Goal: Task Accomplishment & Management: Manage account settings

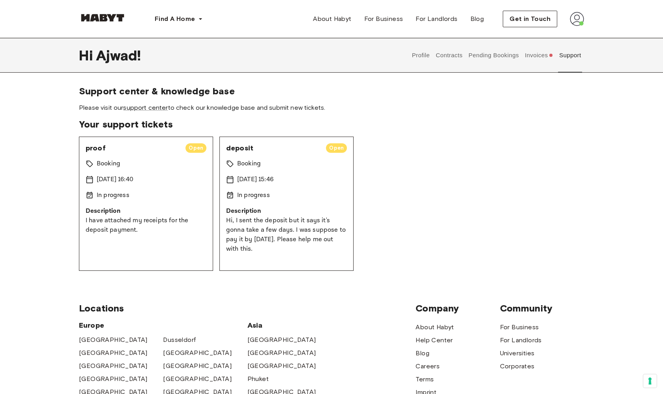
click at [118, 18] on img at bounding box center [102, 18] width 47 height 8
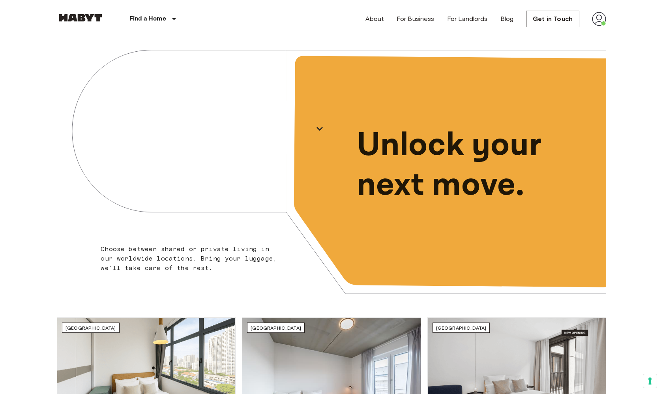
click at [597, 22] on img at bounding box center [599, 19] width 14 height 14
click at [594, 35] on li "Profile" at bounding box center [616, 33] width 79 height 14
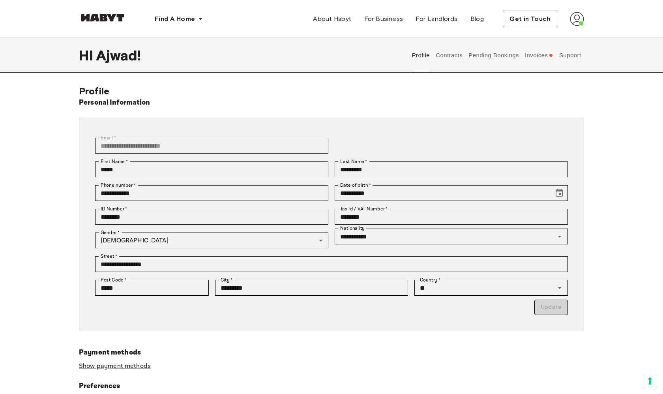
click at [568, 57] on button "Support" at bounding box center [570, 55] width 24 height 35
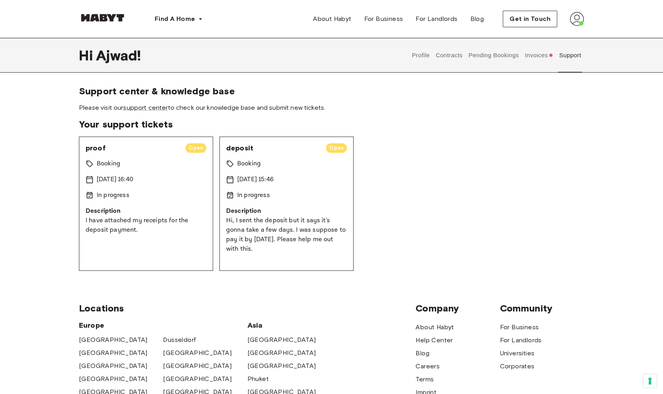
click at [542, 58] on button "Invoices" at bounding box center [538, 55] width 30 height 35
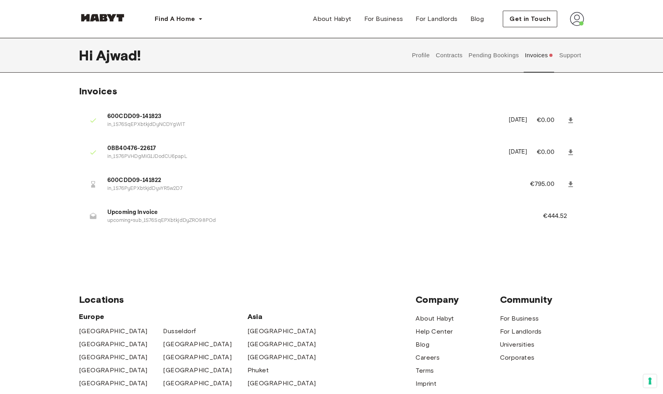
click at [568, 61] on button "Support" at bounding box center [570, 55] width 24 height 35
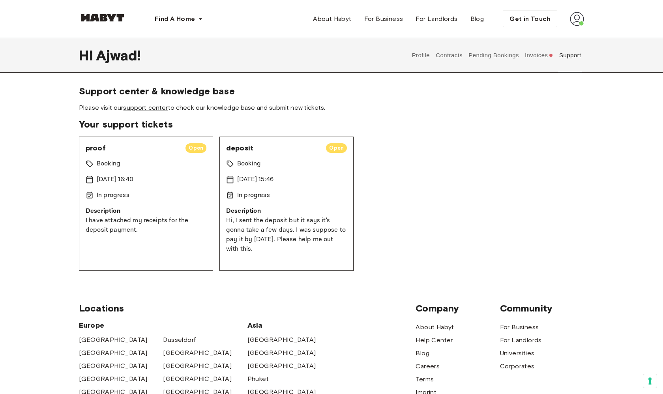
click at [543, 57] on button "Invoices" at bounding box center [538, 55] width 30 height 35
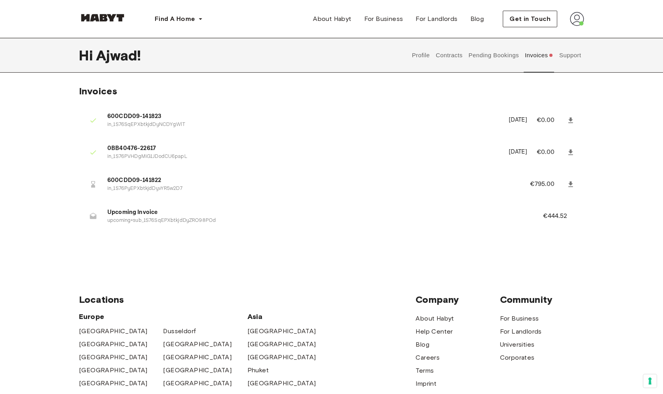
click at [564, 57] on button "Support" at bounding box center [570, 55] width 24 height 35
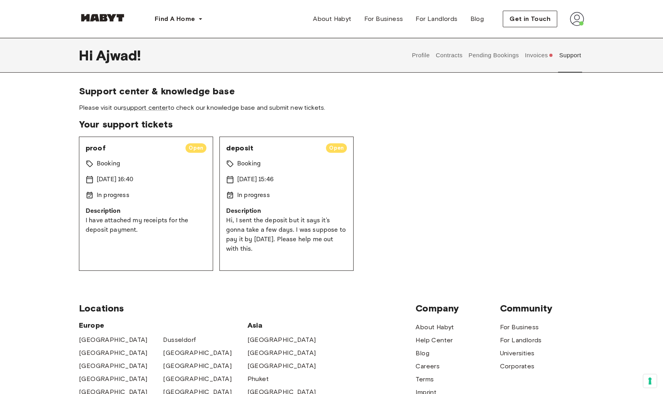
click at [536, 56] on button "Invoices" at bounding box center [538, 55] width 30 height 35
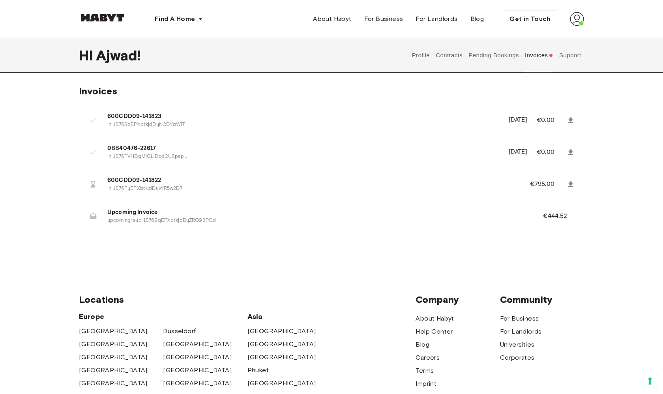
click at [565, 53] on button "Support" at bounding box center [570, 55] width 24 height 35
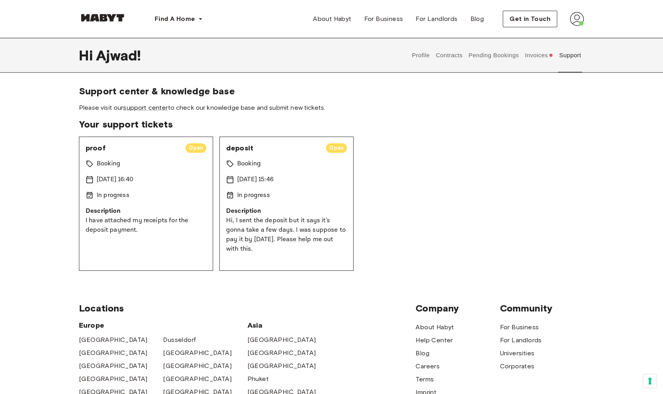
click at [537, 56] on button "Invoices" at bounding box center [538, 55] width 30 height 35
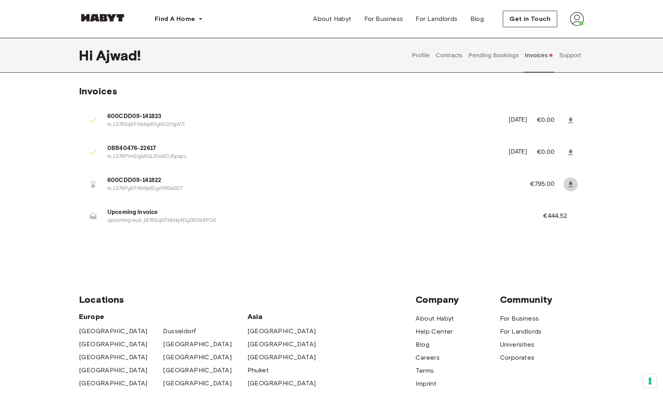
click at [572, 183] on icon at bounding box center [570, 184] width 5 height 6
click at [270, 265] on div "Locations Europe Amsterdam Berlin Frankfurt Hamburg Lisbon Madrid Milan Modena …" at bounding box center [331, 393] width 505 height 263
click at [563, 58] on button "Support" at bounding box center [570, 55] width 24 height 35
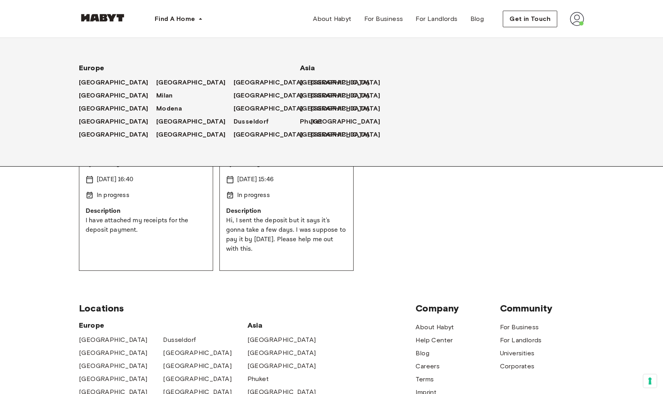
click at [415, 199] on div "proof Open Booking 15 Sep 2025 16:40 In progress Description I have attached my…" at bounding box center [331, 203] width 505 height 134
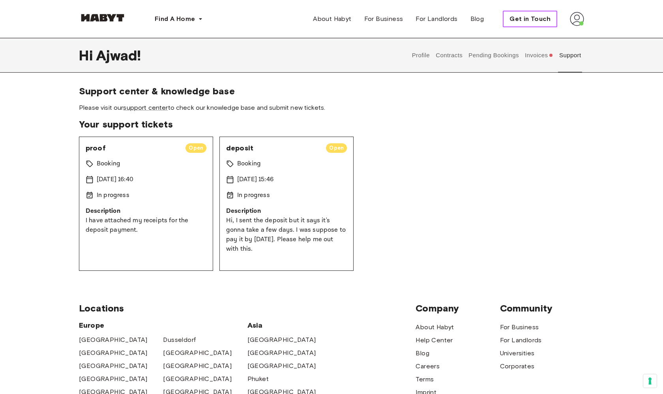
click at [538, 20] on span "Get in Touch" at bounding box center [529, 18] width 41 height 9
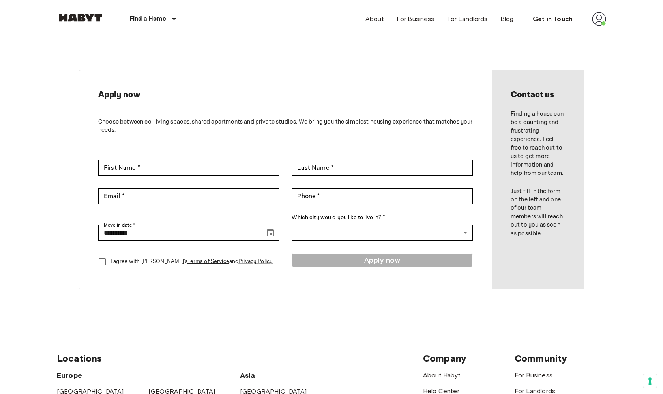
click at [87, 10] on div "Find a Home [GEOGRAPHIC_DATA] [GEOGRAPHIC_DATA] [GEOGRAPHIC_DATA] [GEOGRAPHIC_D…" at bounding box center [130, 19] width 147 height 38
click at [87, 18] on img at bounding box center [80, 18] width 47 height 8
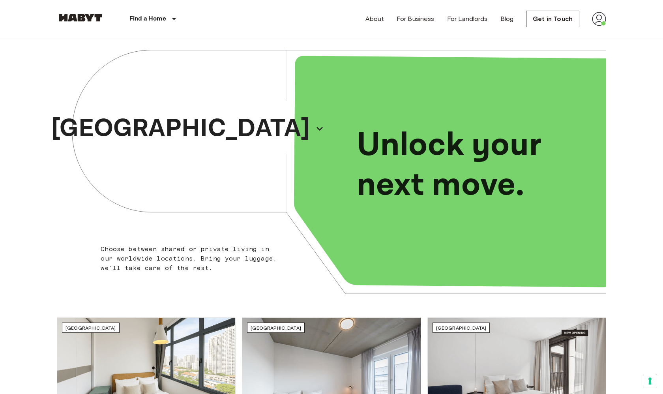
click at [599, 16] on img at bounding box center [599, 19] width 14 height 14
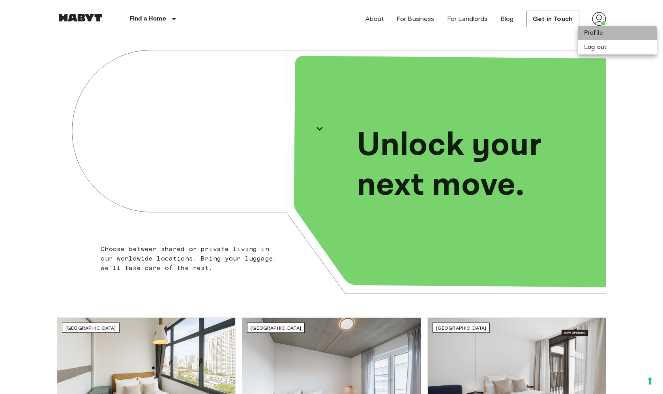
click at [594, 29] on li "Profile" at bounding box center [616, 33] width 79 height 14
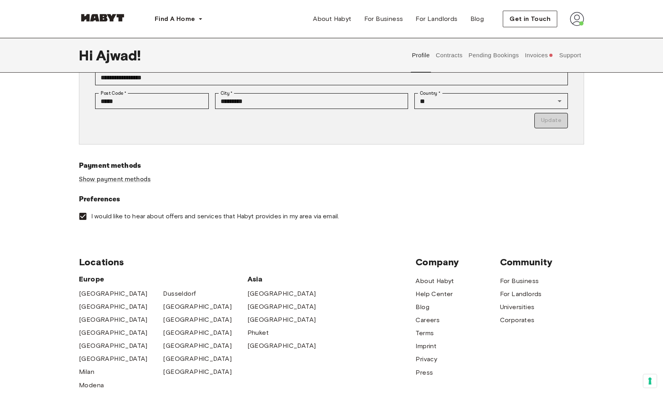
scroll to position [196, 0]
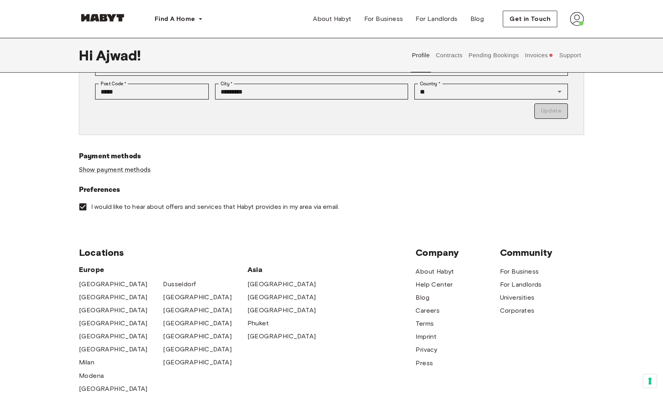
click at [542, 58] on button "Invoices" at bounding box center [538, 55] width 30 height 35
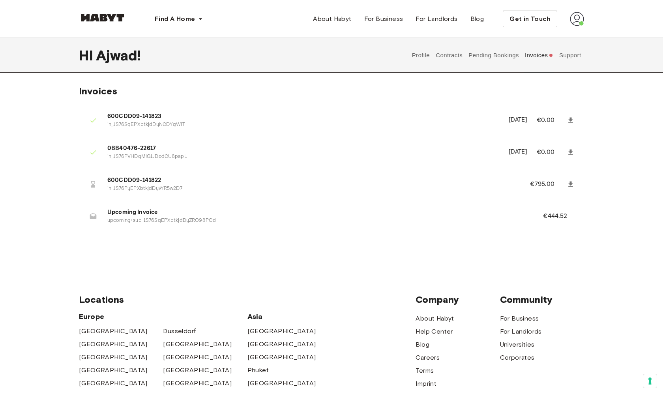
click at [572, 58] on button "Support" at bounding box center [570, 55] width 24 height 35
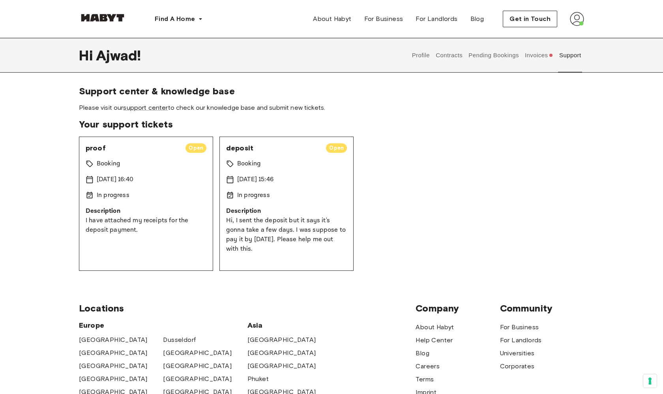
click at [538, 58] on button "Invoices" at bounding box center [538, 55] width 30 height 35
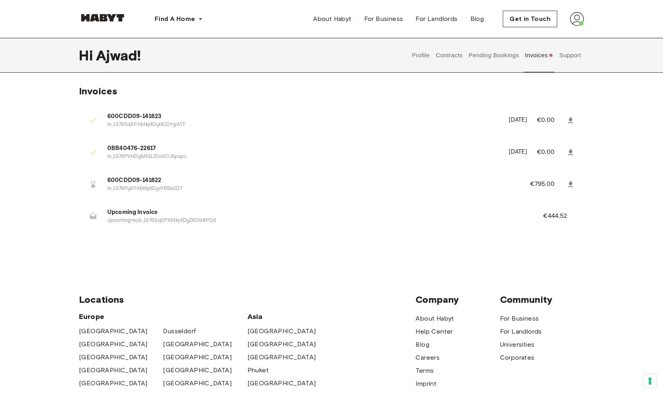
click at [576, 17] on img at bounding box center [577, 19] width 14 height 14
click at [598, 63] on div "Hi Ajwad ! Profile Contracts Pending Bookings Invoices Support" at bounding box center [331, 55] width 568 height 35
click at [488, 93] on div "Invoices 600CDD09-141823 in_1S76SqEPXbtkjdDyNCDYgWlT September 13th, 2025 €0.00…" at bounding box center [331, 164] width 505 height 159
click at [583, 86] on div "Invoices 600CDD09-141823 in_1S76SqEPXbtkjdDyNCDYgWlT September 13th, 2025 €0.00…" at bounding box center [331, 164] width 505 height 159
click at [611, 24] on div "Find A Home Europe Amsterdam Berlin Frankfurt Hamburg Lisbon Madrid Milan Moden…" at bounding box center [331, 19] width 568 height 38
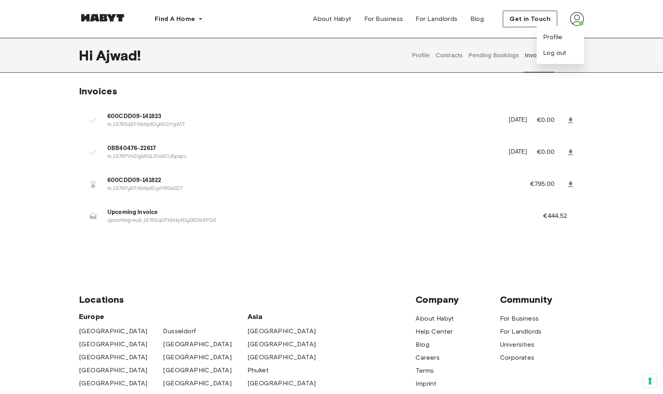
click at [568, 15] on div "Get in Touch Profile Log out" at bounding box center [543, 19] width 81 height 17
click at [575, 15] on img at bounding box center [577, 19] width 14 height 14
click at [572, 57] on button "Support" at bounding box center [570, 55] width 24 height 35
